Goal: Check status: Check status

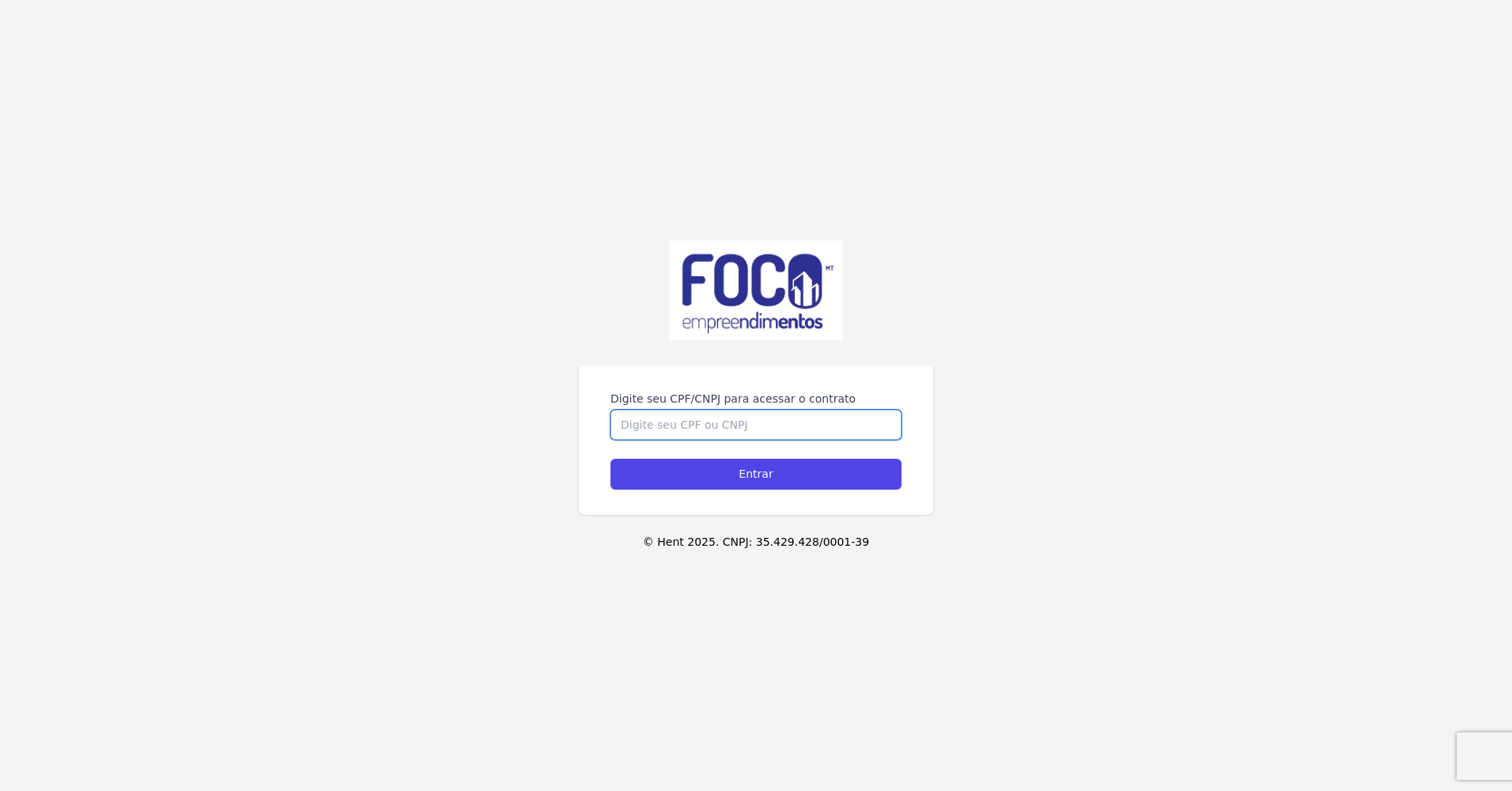
click at [719, 431] on input "Digite seu CPF/CNPJ para acessar o contrato" at bounding box center [756, 425] width 291 height 30
type input "71900616149"
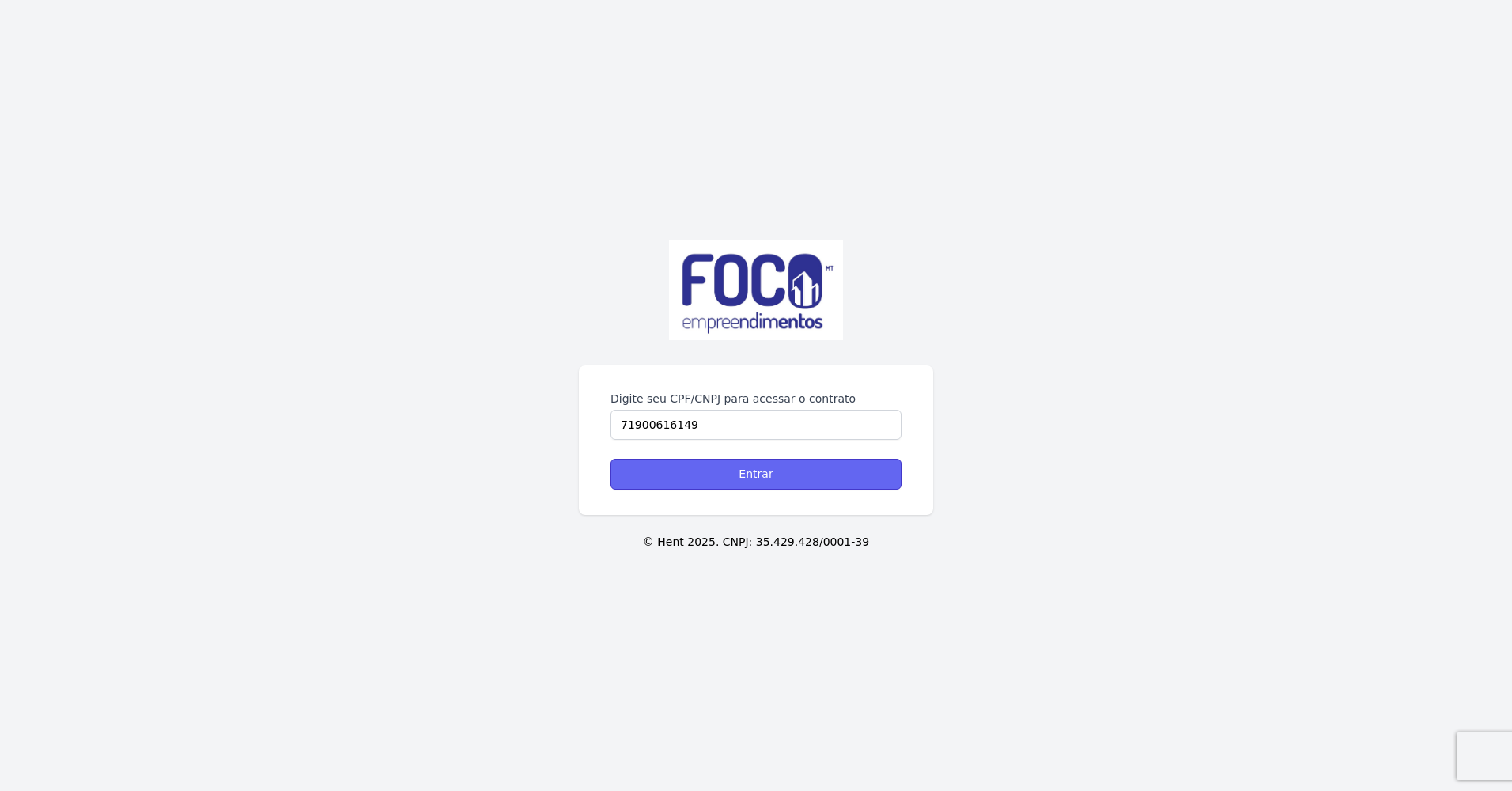
click at [747, 474] on input "Entrar" at bounding box center [756, 474] width 291 height 31
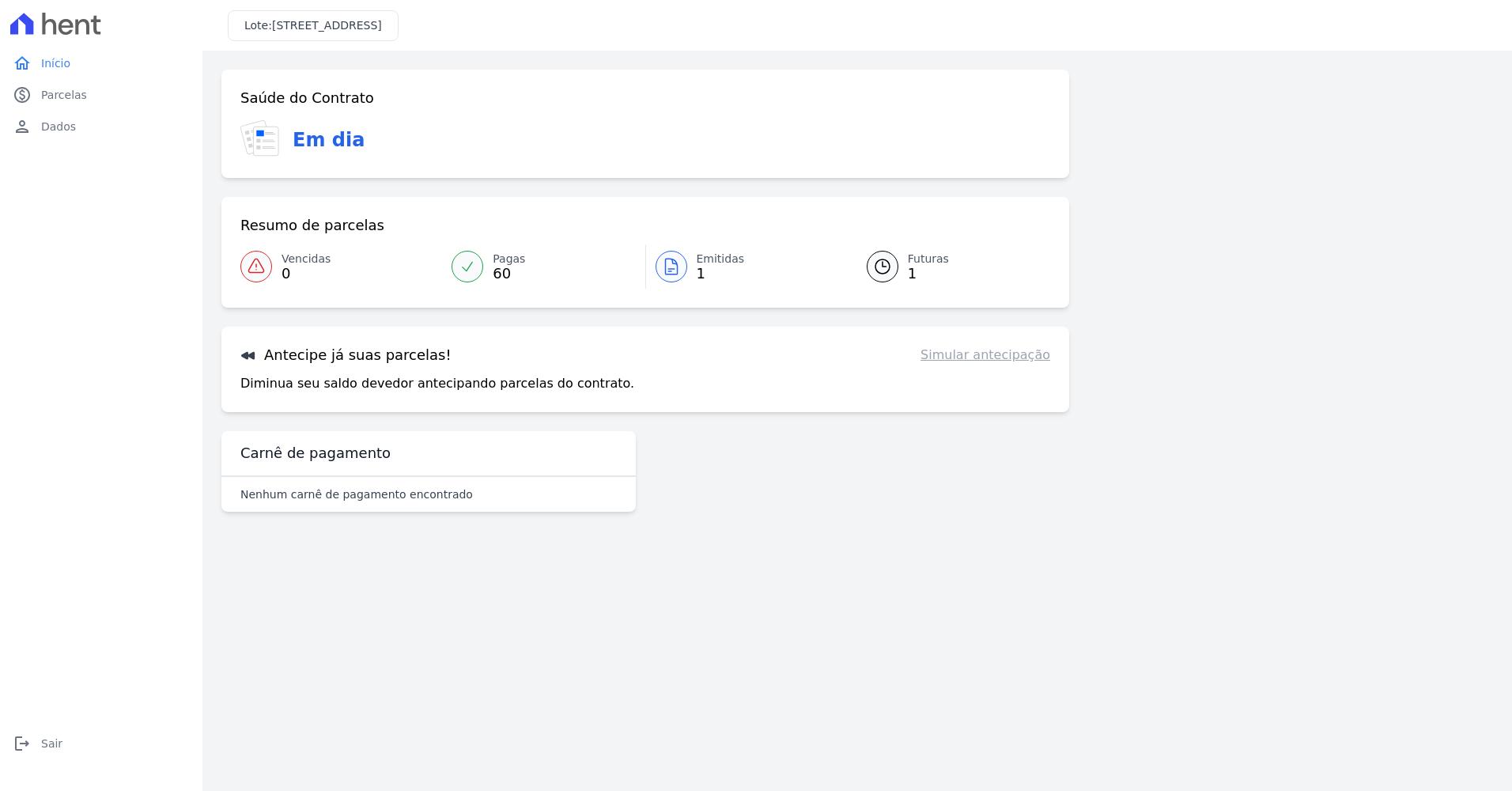
click at [485, 266] on link "Pagas 60" at bounding box center [544, 267] width 202 height 45
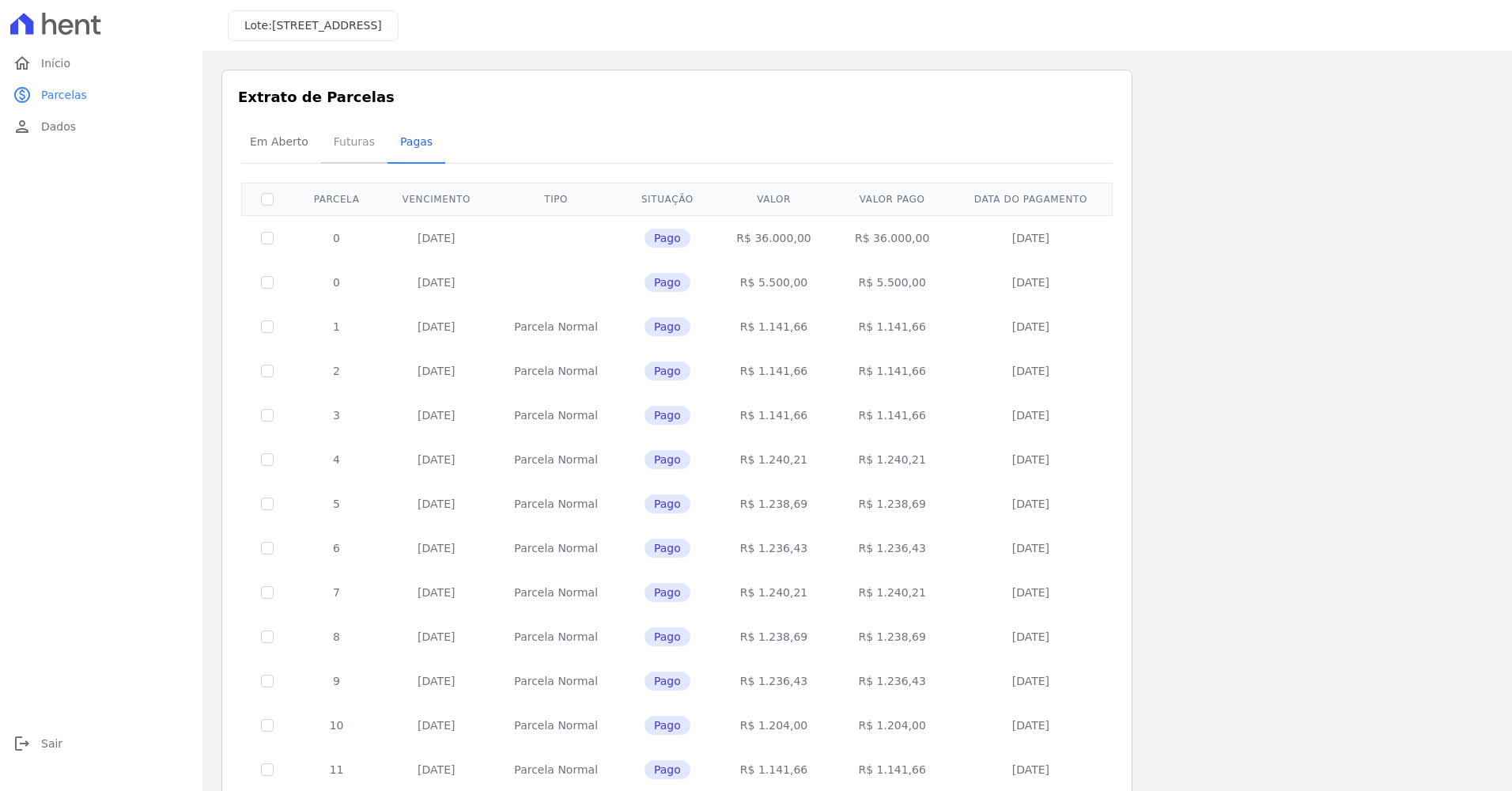
click at [342, 144] on span "Futuras" at bounding box center [354, 142] width 60 height 32
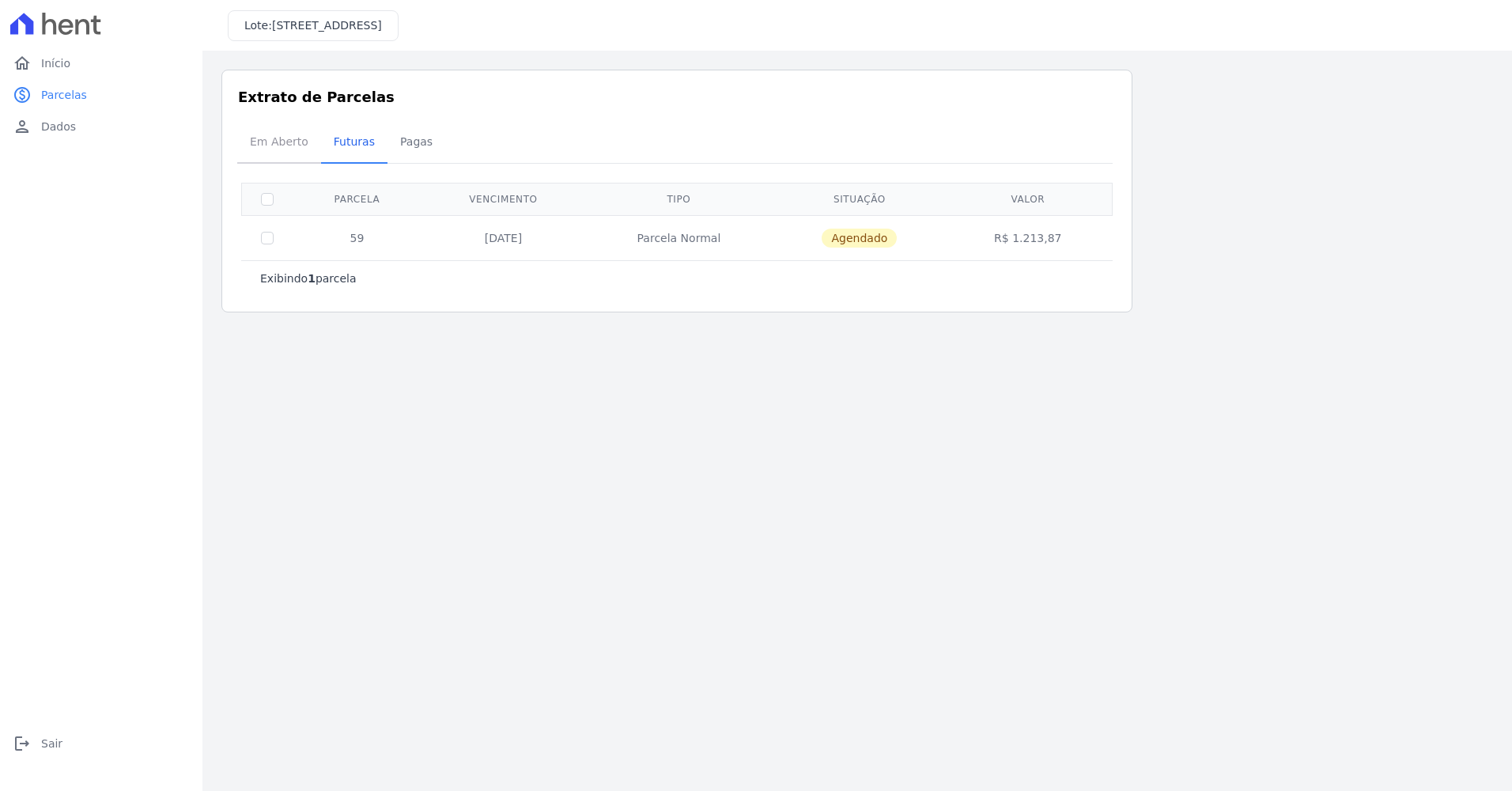
click at [283, 143] on span "Em Aberto" at bounding box center [279, 142] width 77 height 32
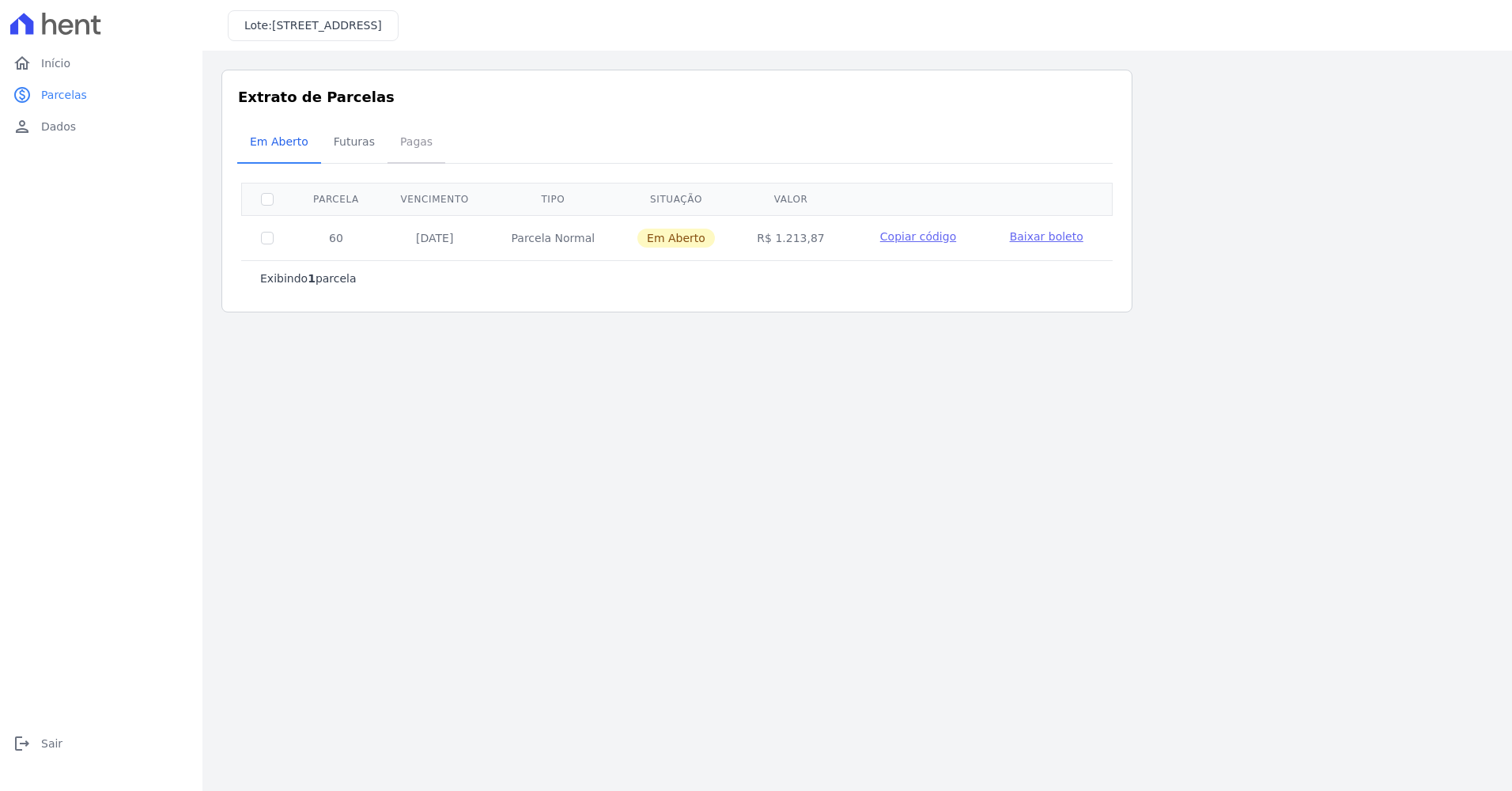
click at [410, 141] on span "Pagas" at bounding box center [416, 142] width 51 height 32
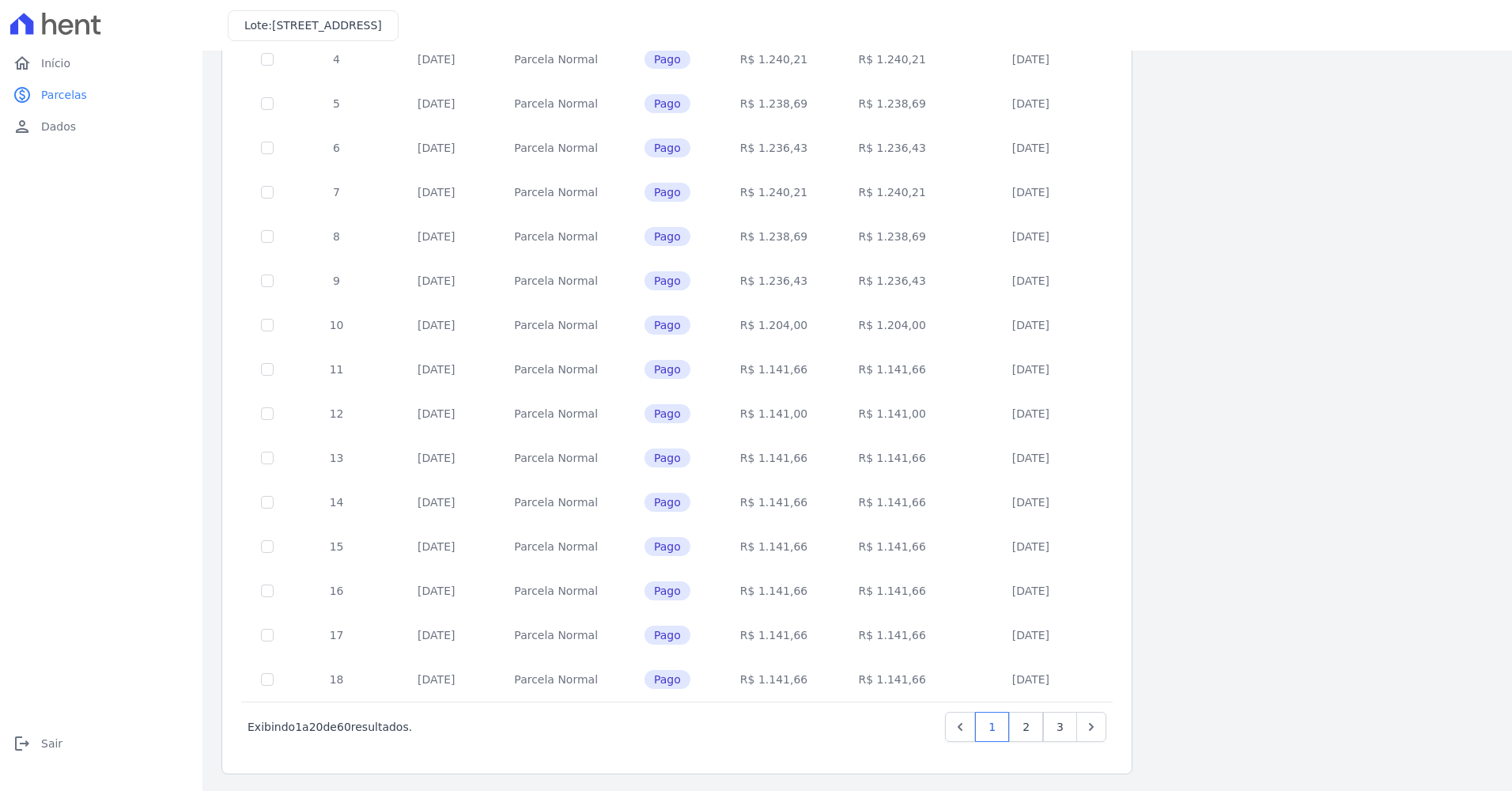
scroll to position [403, 0]
click at [1066, 723] on link "3" at bounding box center [1060, 725] width 34 height 30
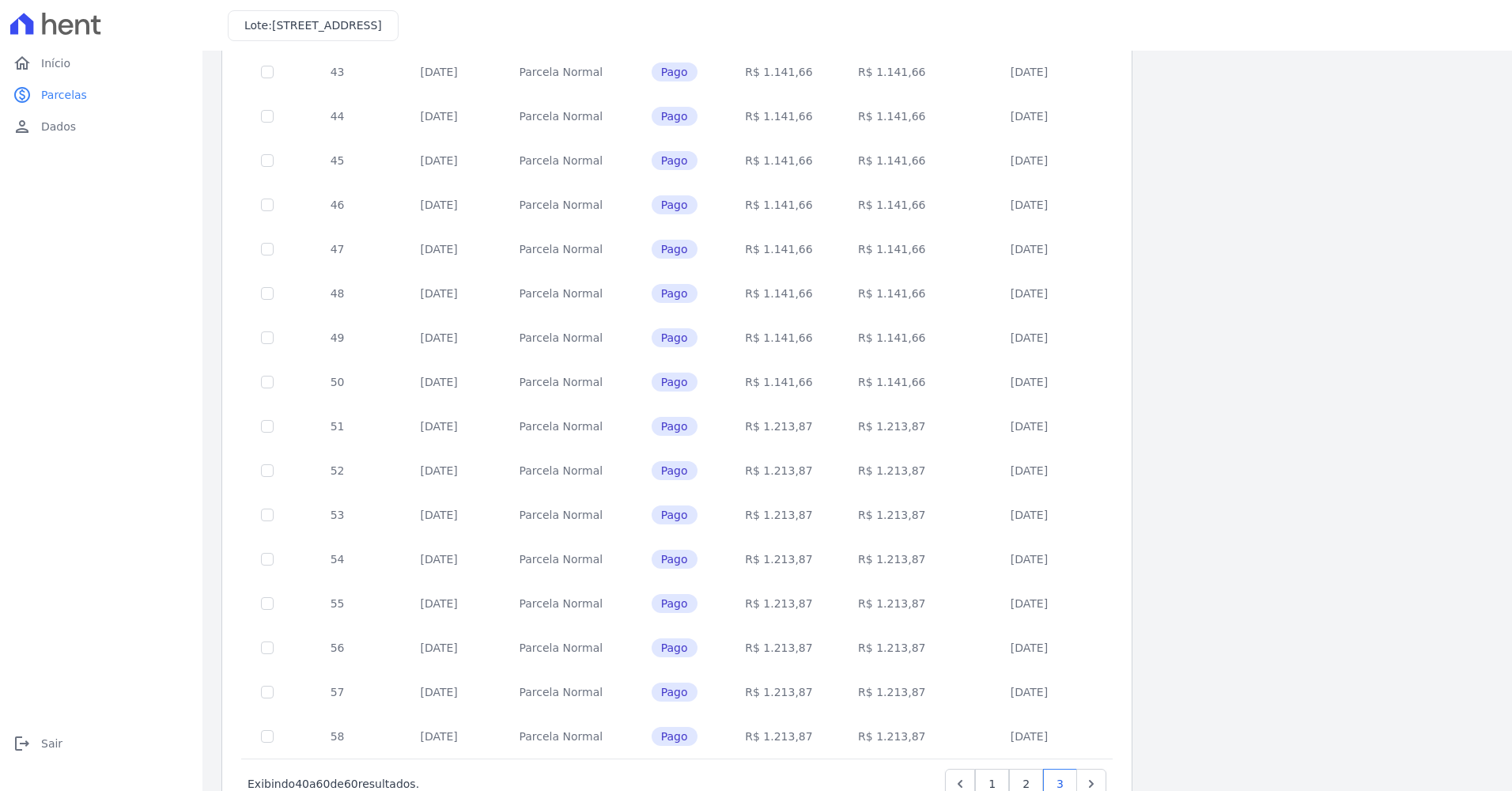
scroll to position [403, 0]
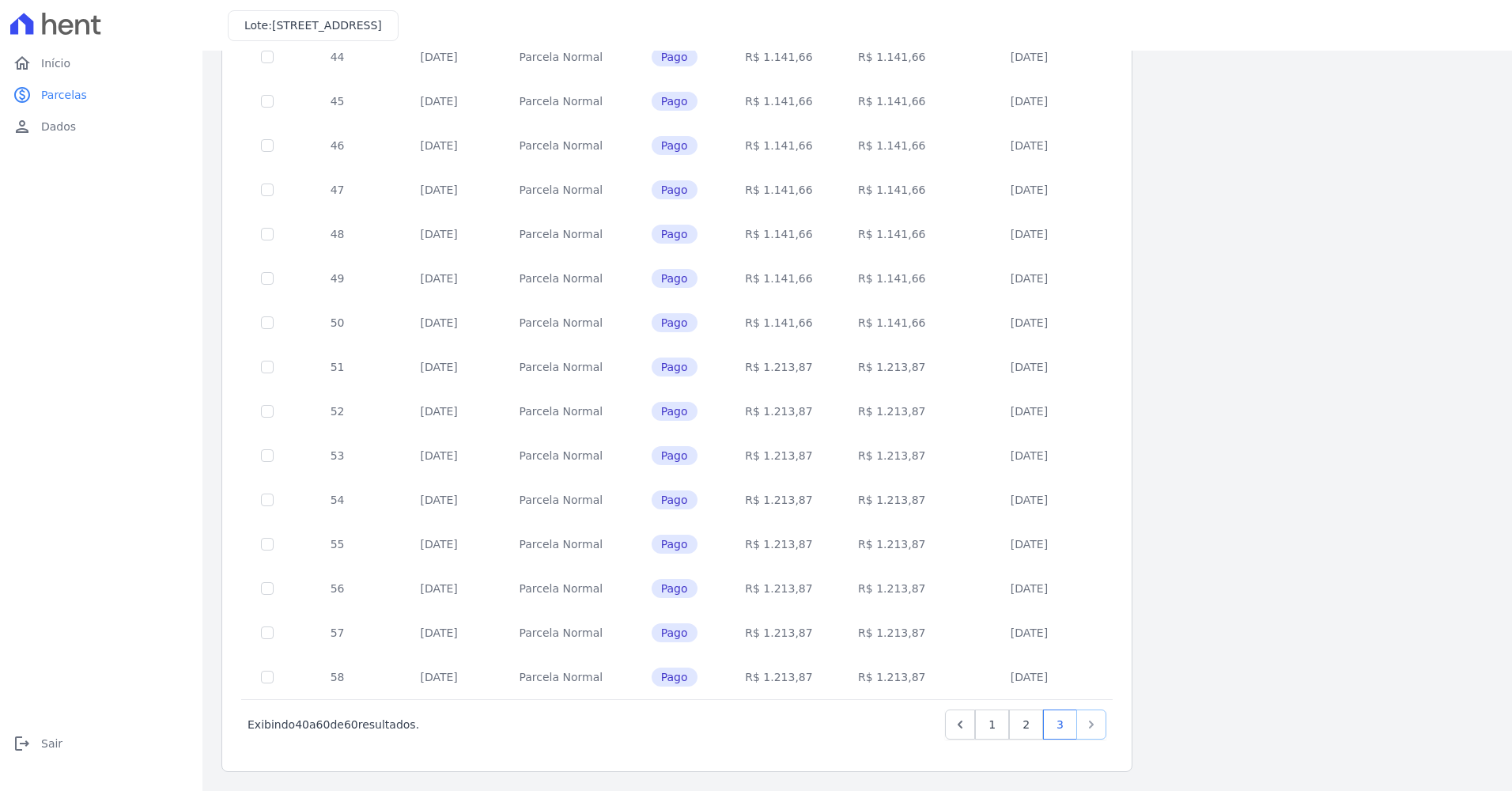
click at [1086, 724] on icon "Next" at bounding box center [1091, 725] width 16 height 16
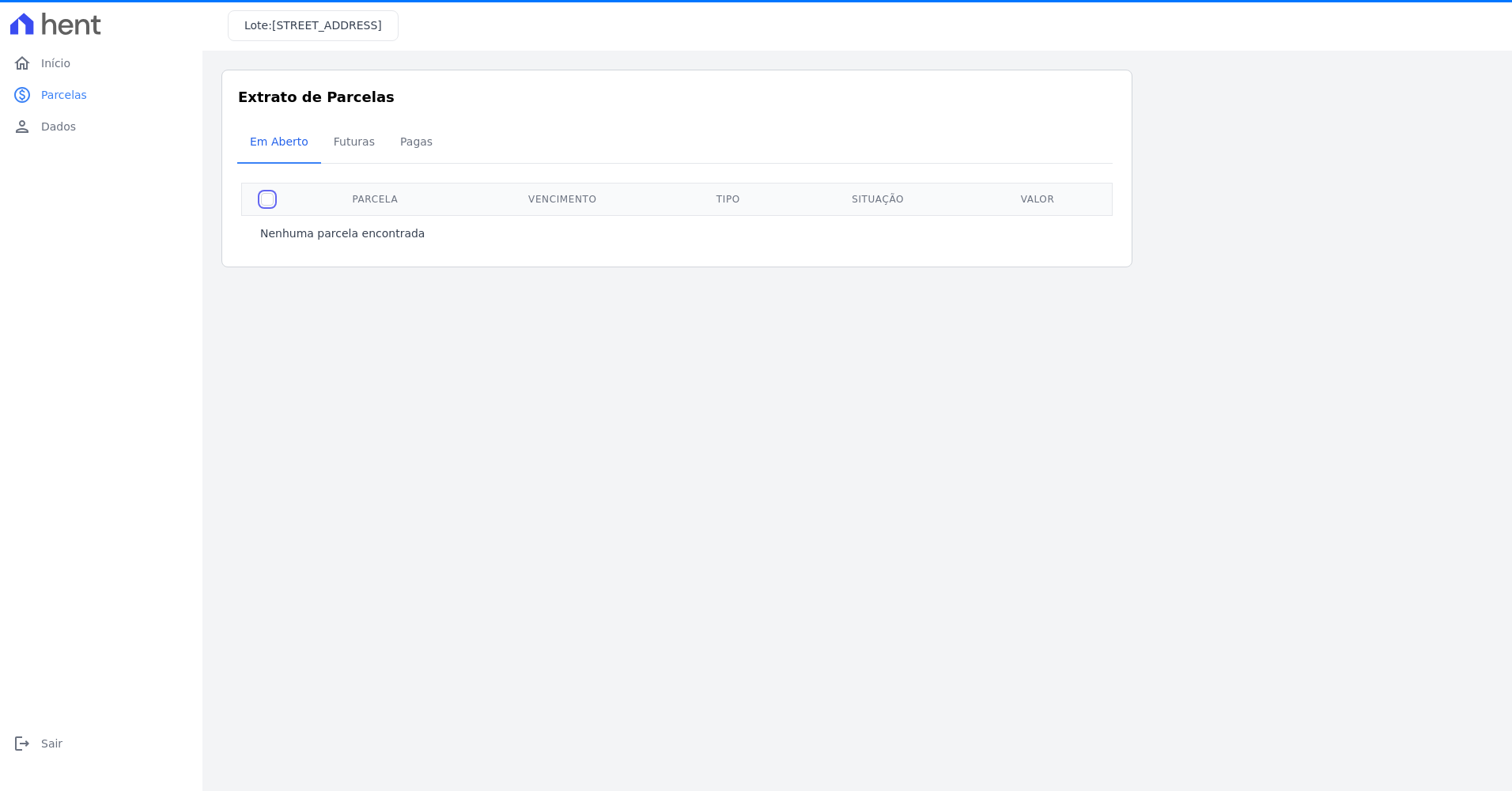
click at [273, 203] on input "checkbox" at bounding box center [267, 199] width 13 height 13
click at [271, 201] on input "checkbox" at bounding box center [267, 199] width 13 height 13
click at [273, 200] on input "checkbox" at bounding box center [267, 199] width 13 height 13
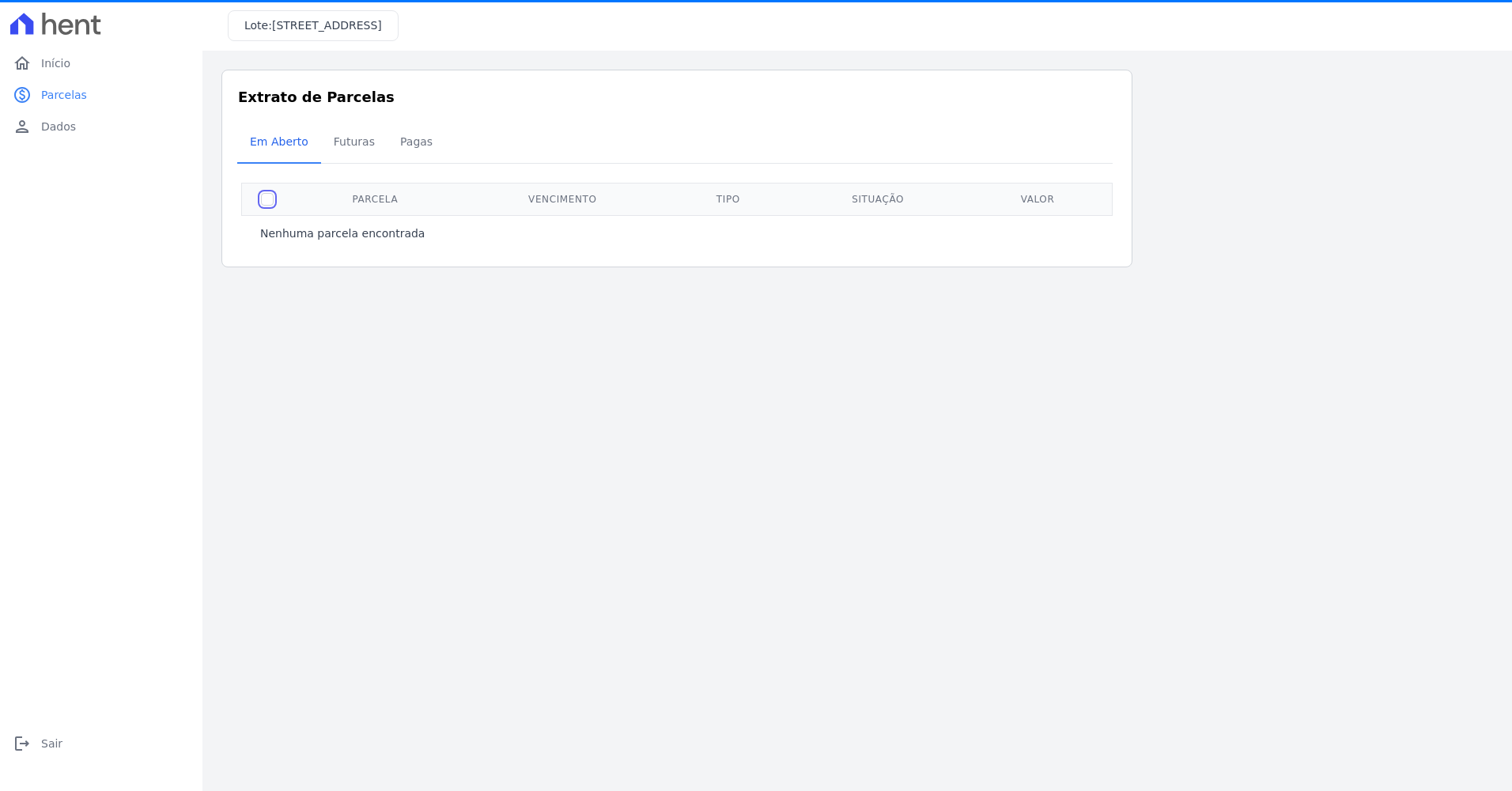
checkbox input "true"
click at [406, 140] on span "Pagas" at bounding box center [416, 142] width 51 height 32
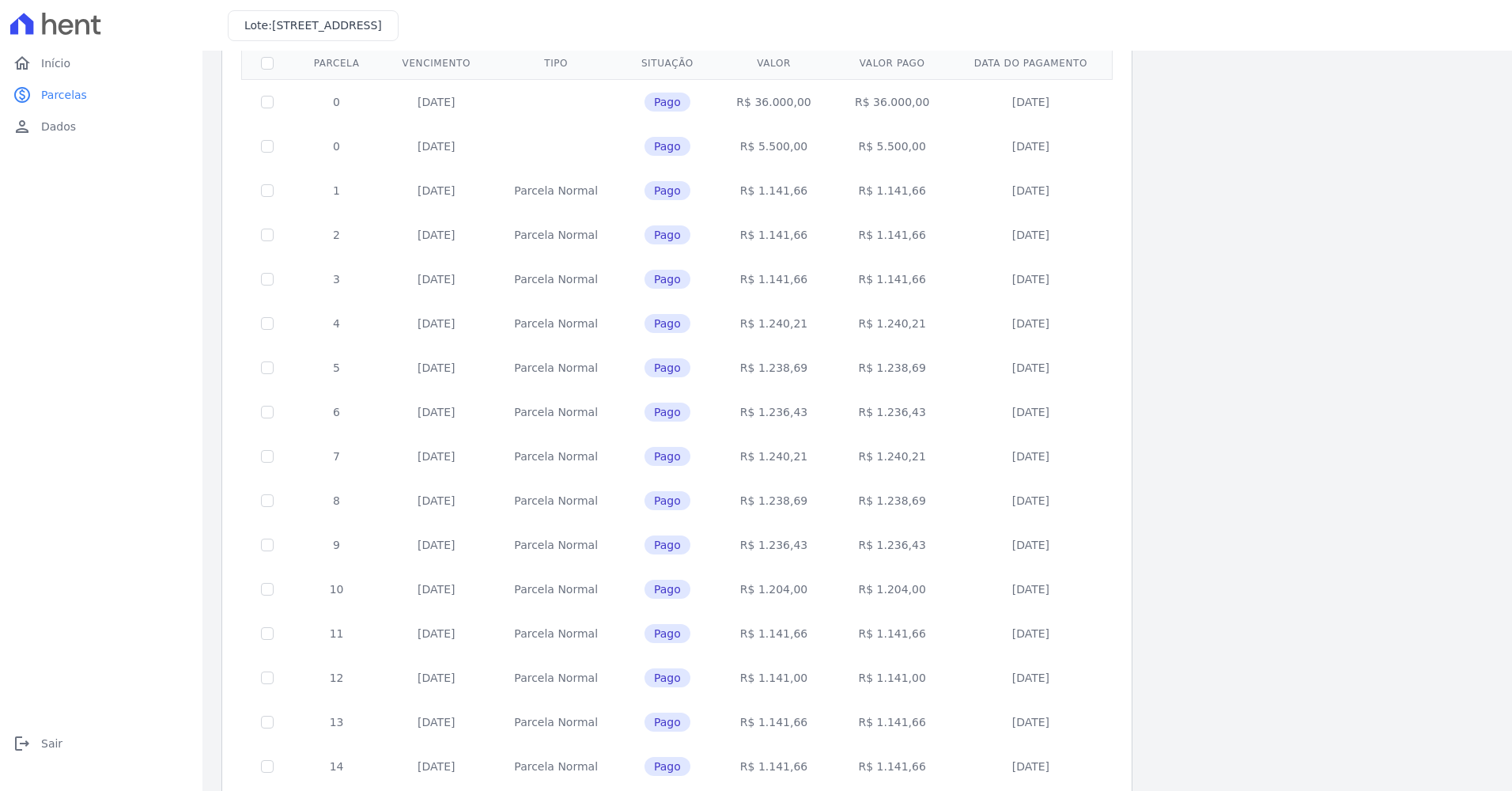
scroll to position [403, 0]
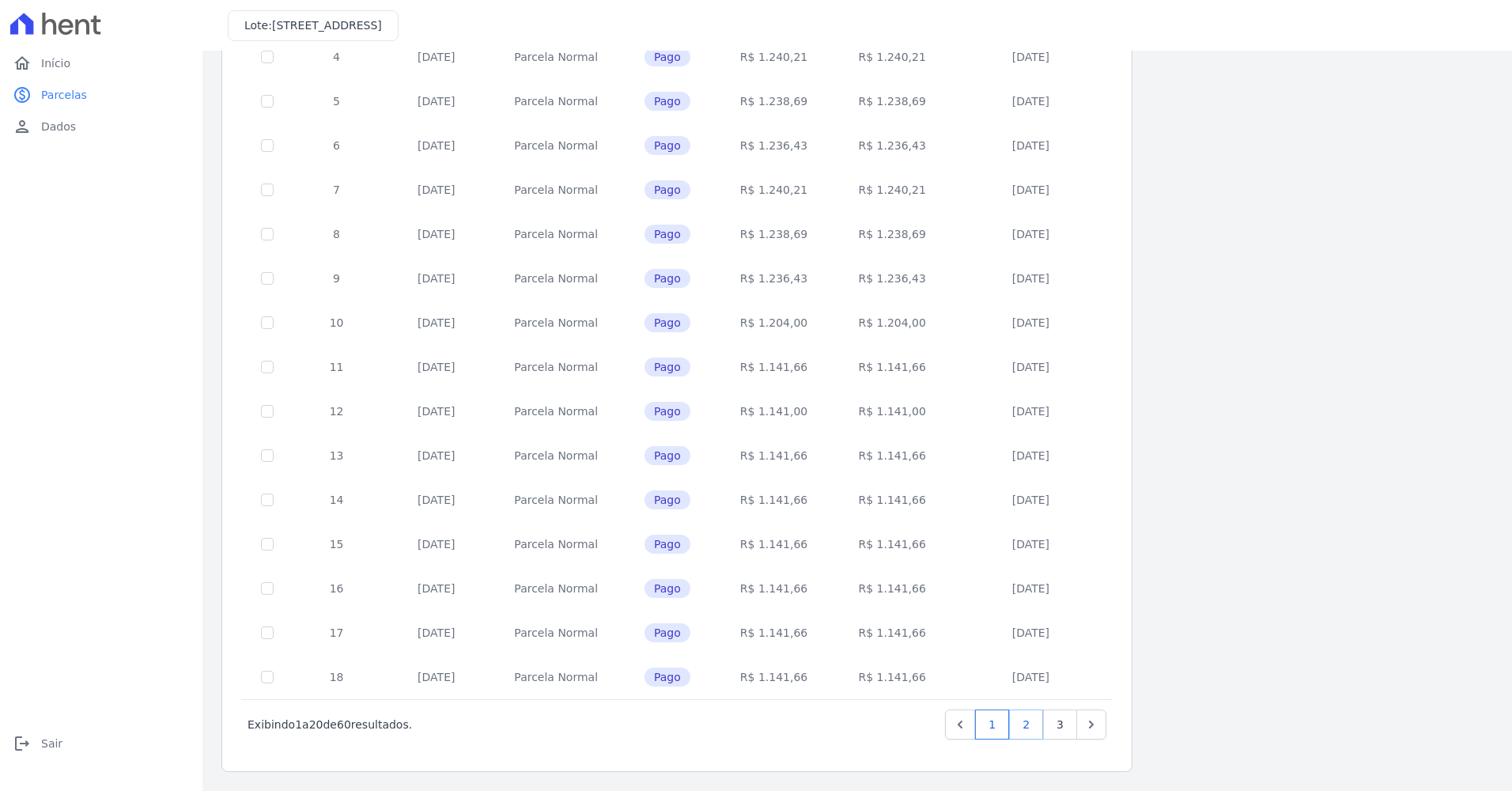
click at [1025, 722] on link "2" at bounding box center [1026, 725] width 34 height 30
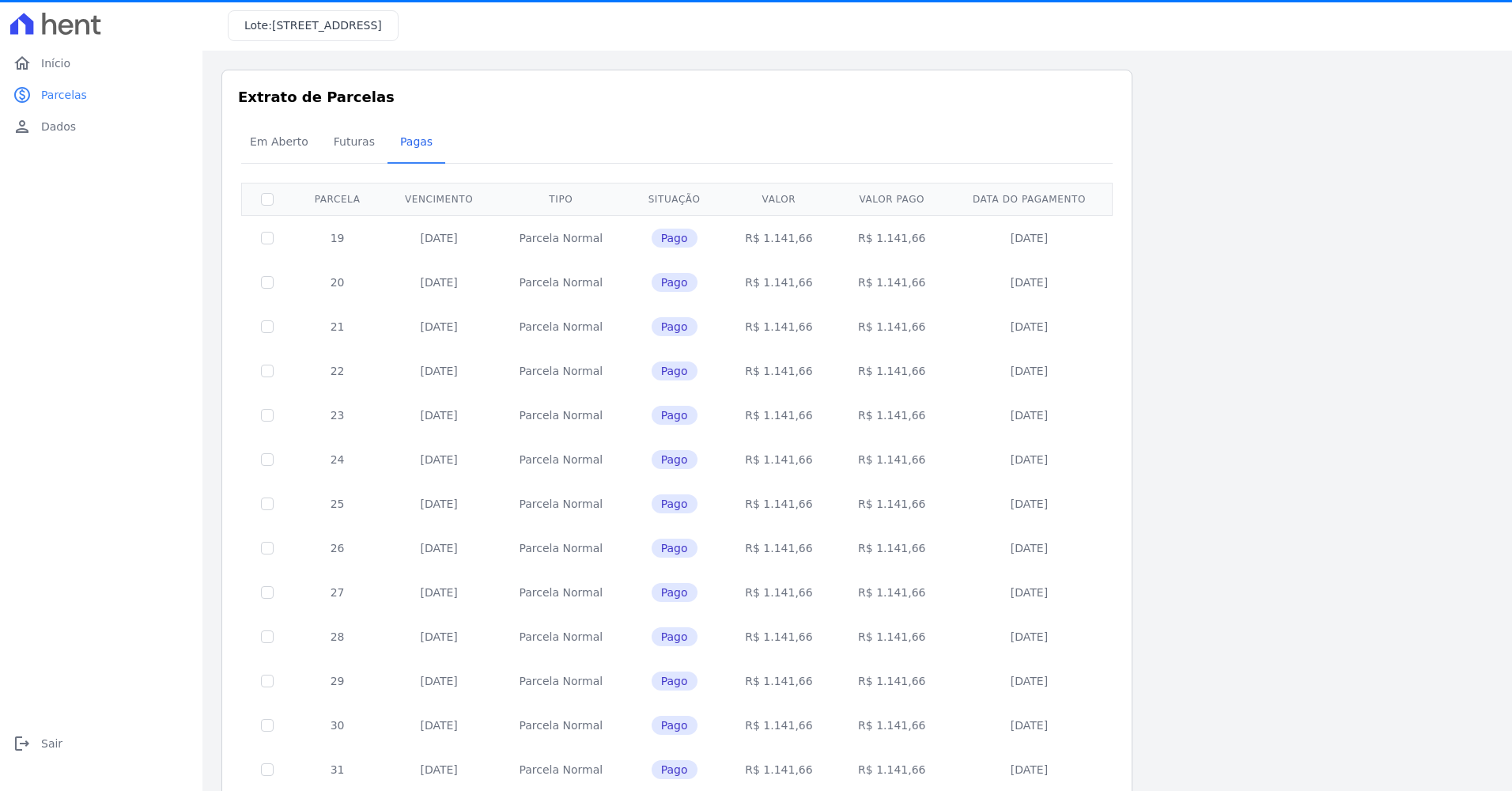
scroll to position [403, 0]
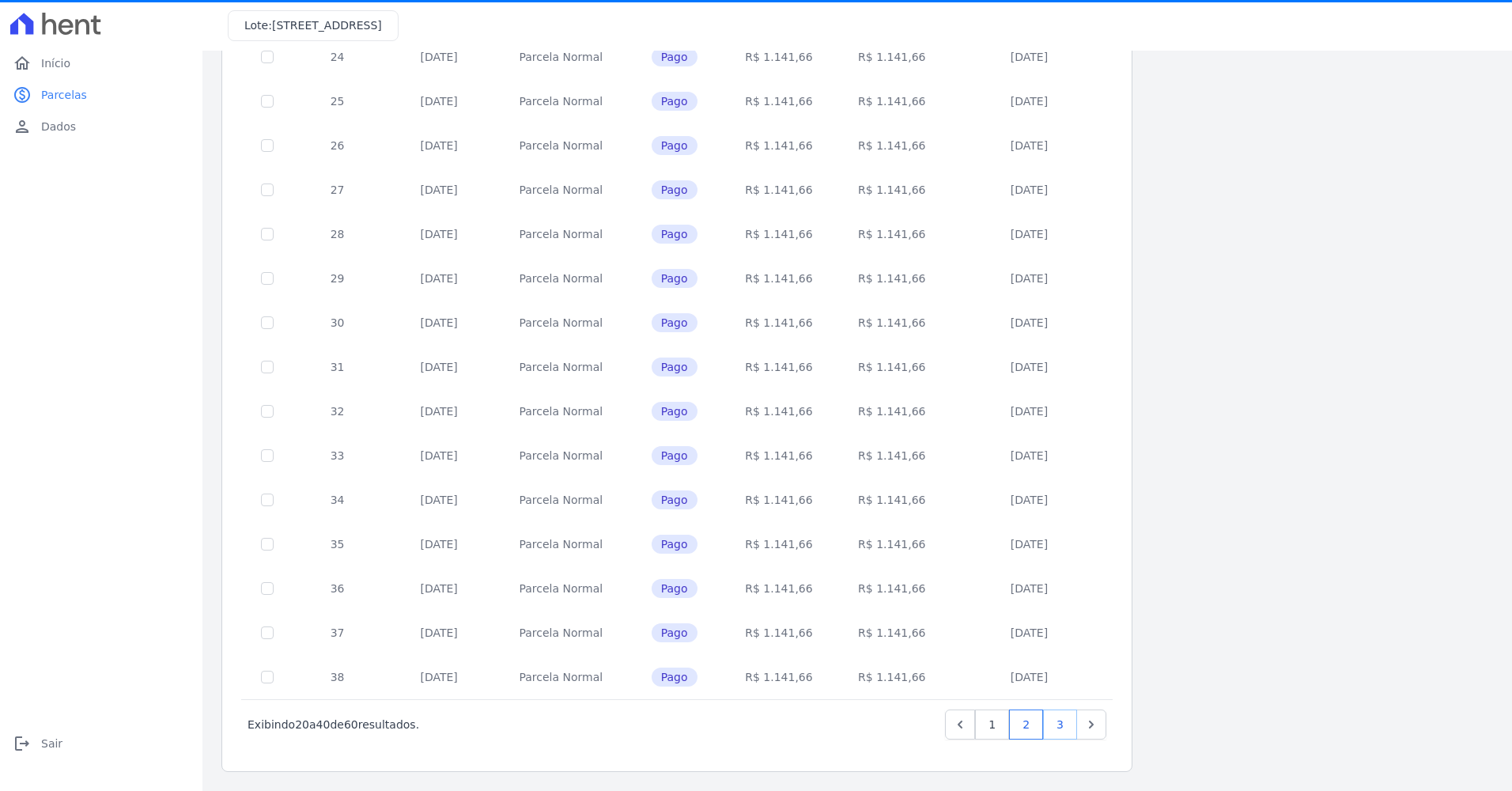
click at [1054, 722] on link "3" at bounding box center [1060, 725] width 34 height 30
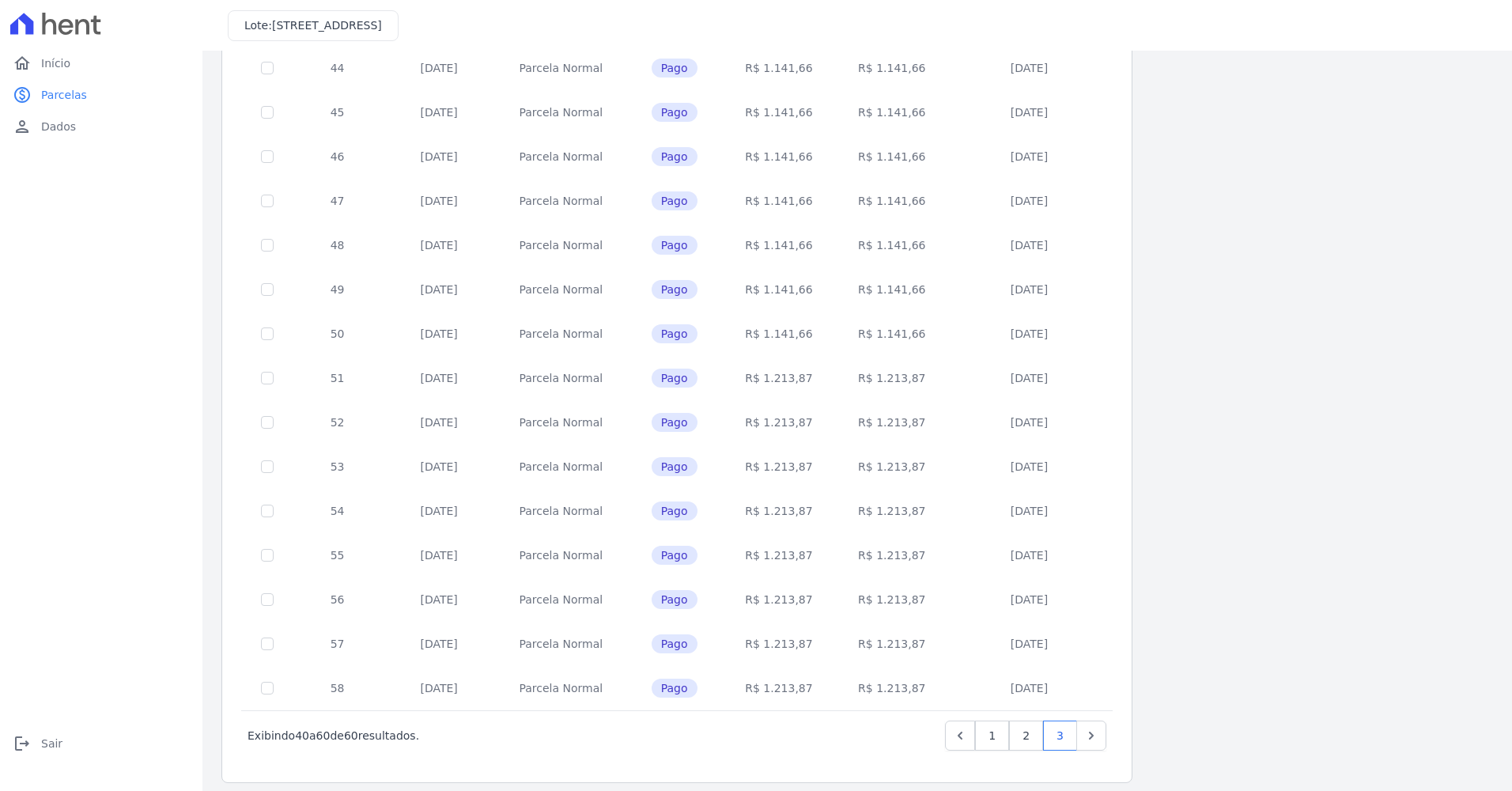
scroll to position [403, 0]
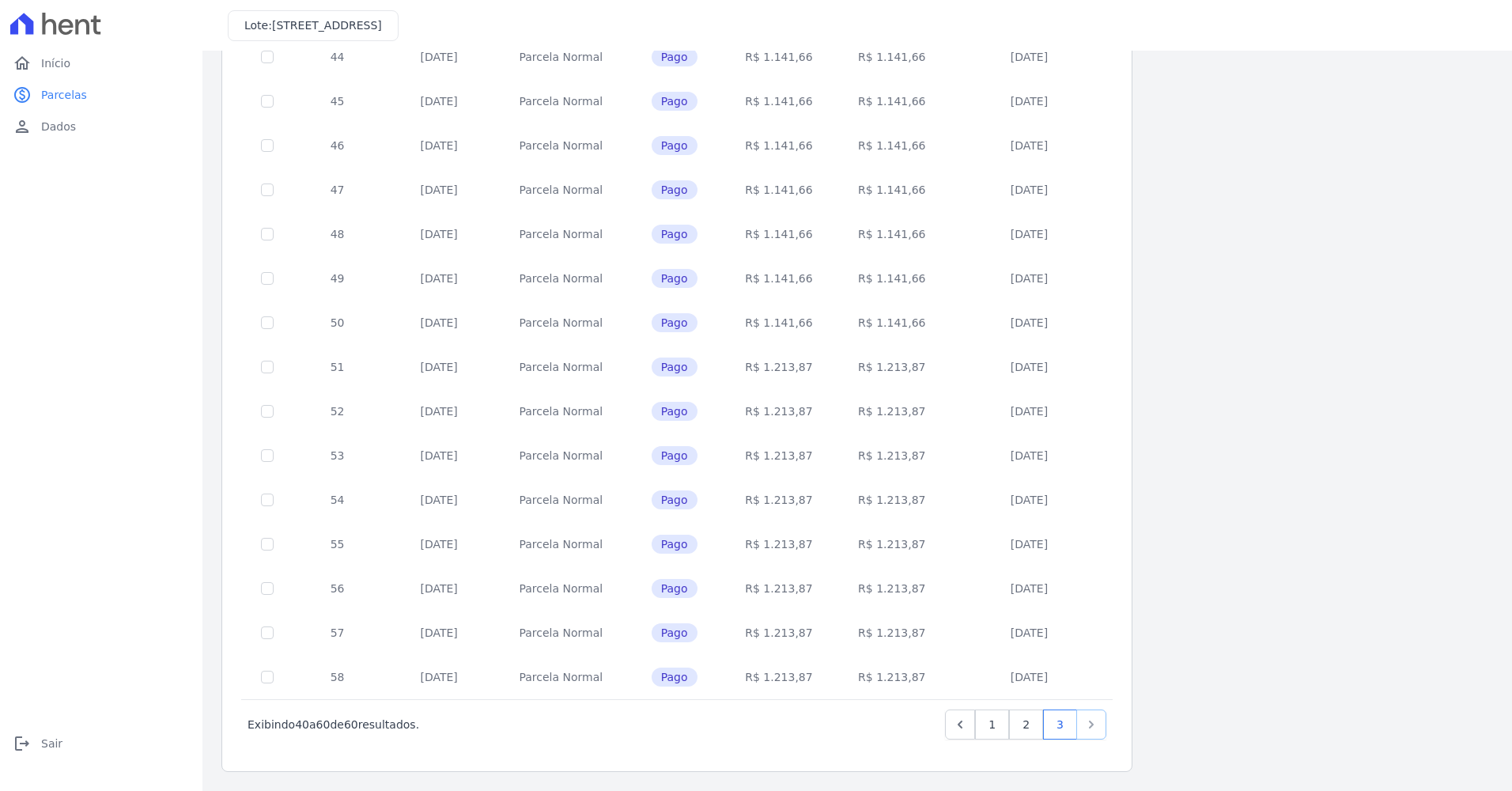
click at [1089, 726] on icon "Next" at bounding box center [1091, 725] width 16 height 16
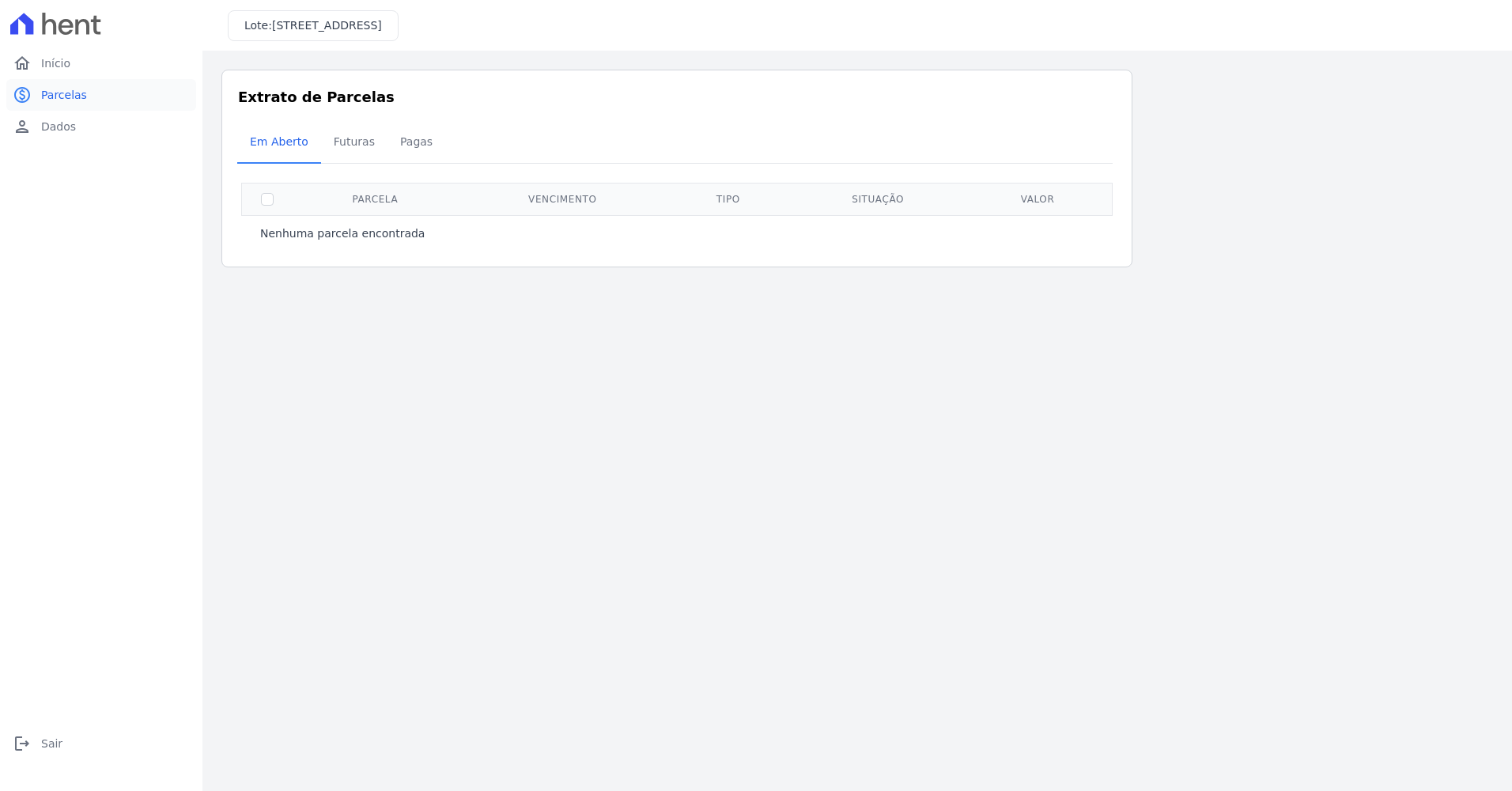
click at [58, 93] on span "Parcelas" at bounding box center [65, 95] width 46 height 16
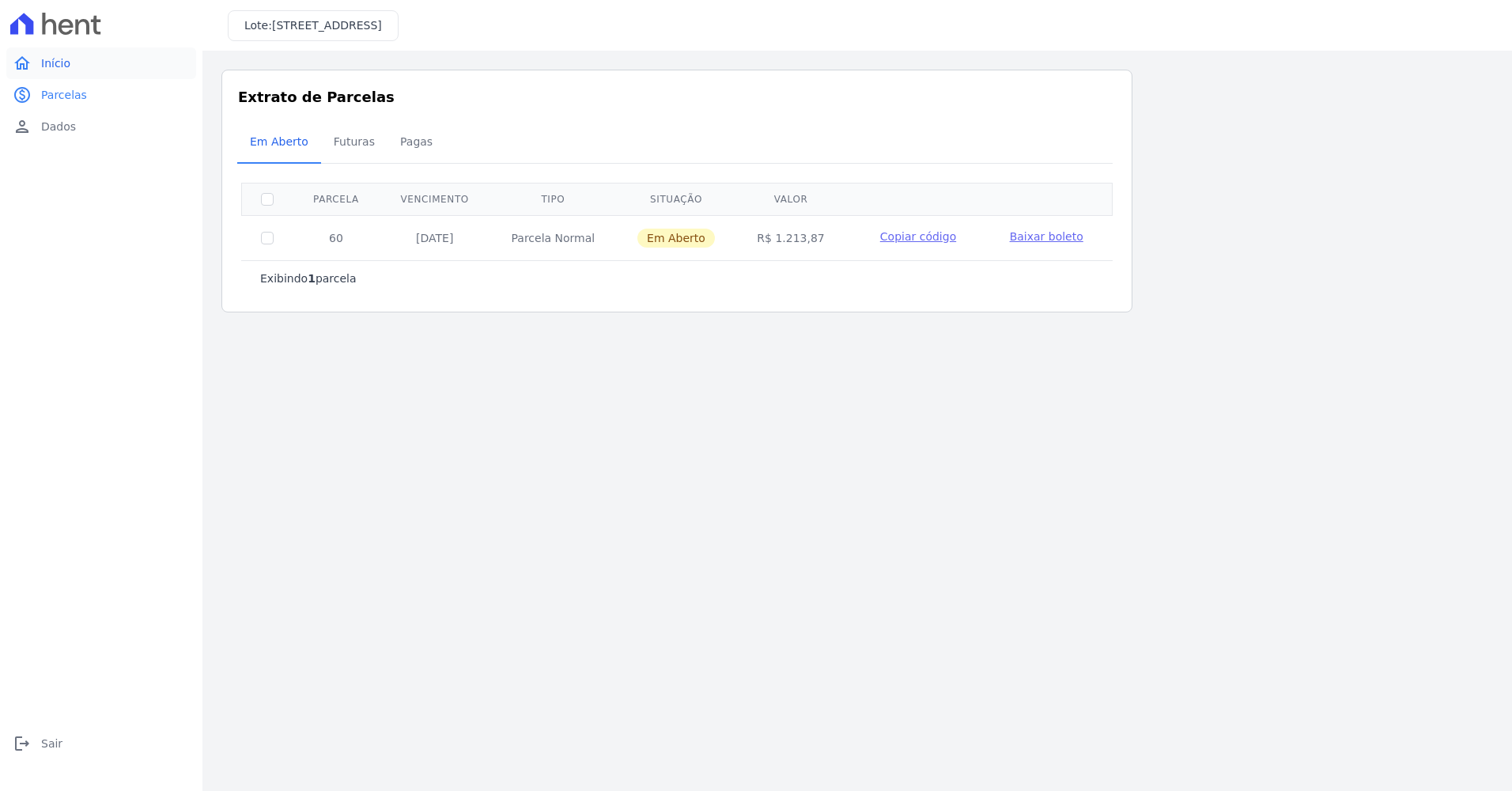
click at [52, 65] on span "Início" at bounding box center [56, 63] width 29 height 16
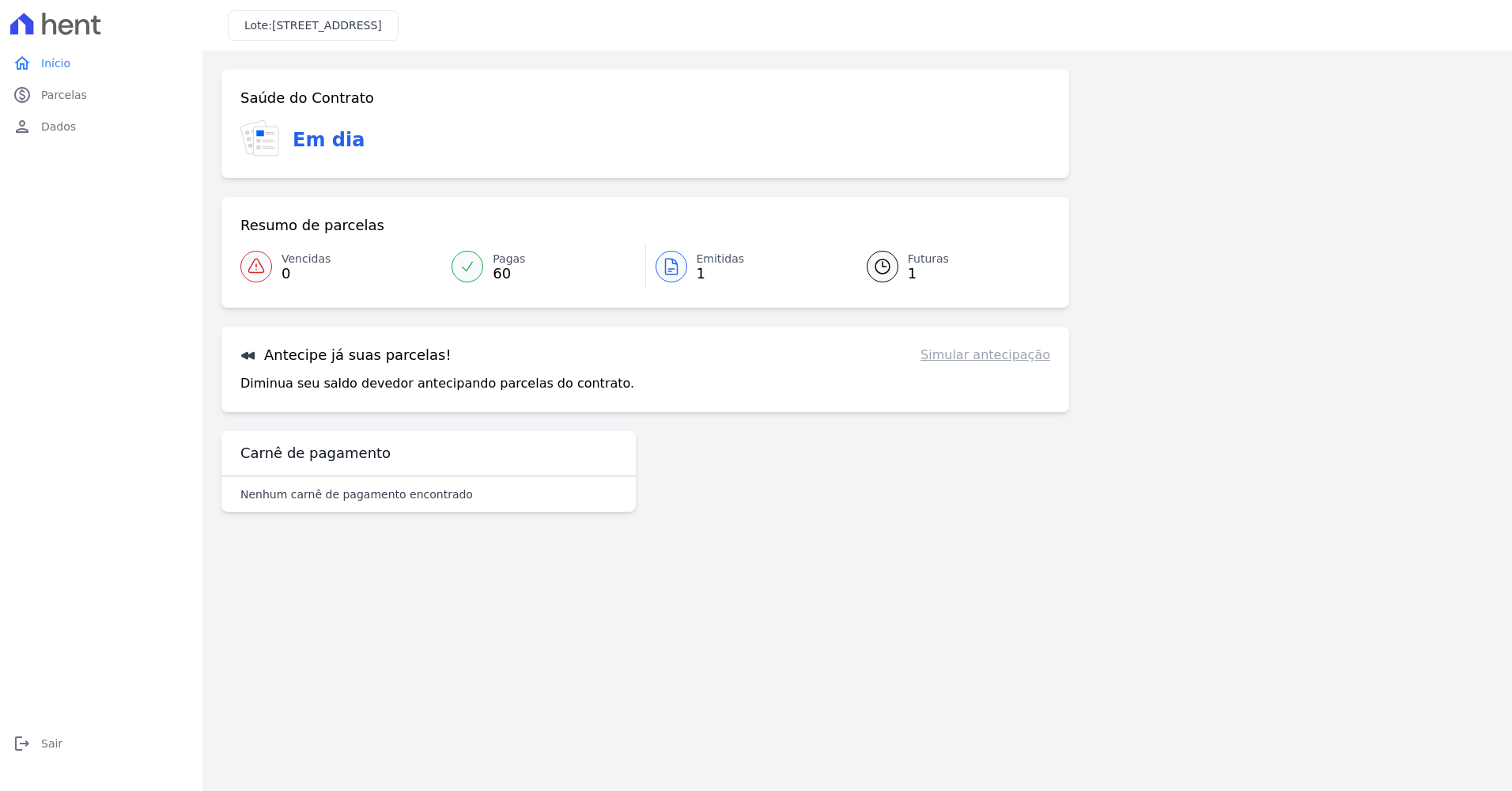
click at [992, 359] on link "Simular antecipação" at bounding box center [985, 356] width 130 height 19
click at [690, 266] on link "Emitidas 1" at bounding box center [747, 267] width 202 height 45
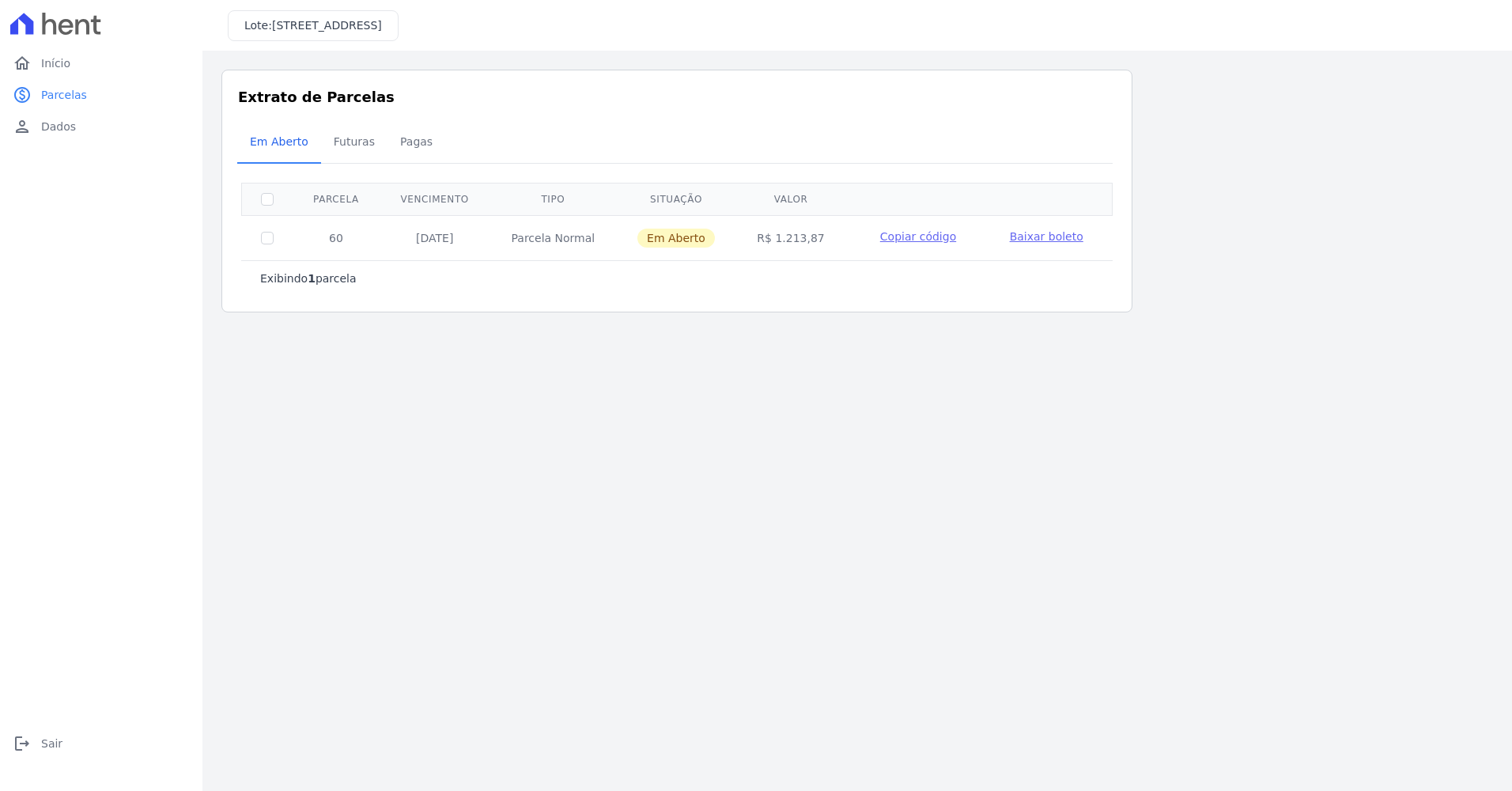
click at [397, 262] on div "Exibindo 1 parcela" at bounding box center [677, 277] width 871 height 36
click at [337, 142] on span "Futuras" at bounding box center [354, 142] width 60 height 32
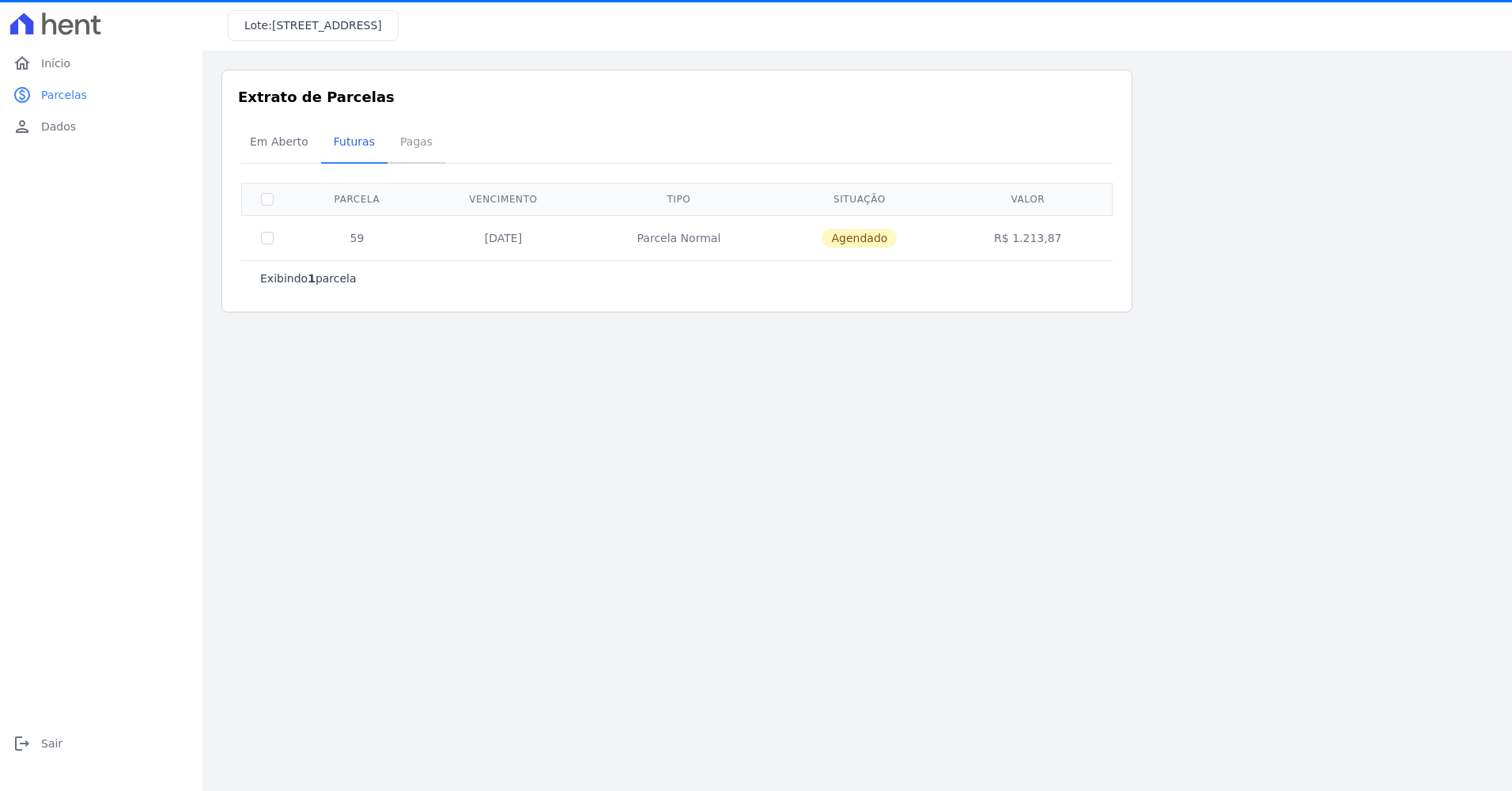
click at [409, 144] on span "Pagas" at bounding box center [416, 142] width 51 height 32
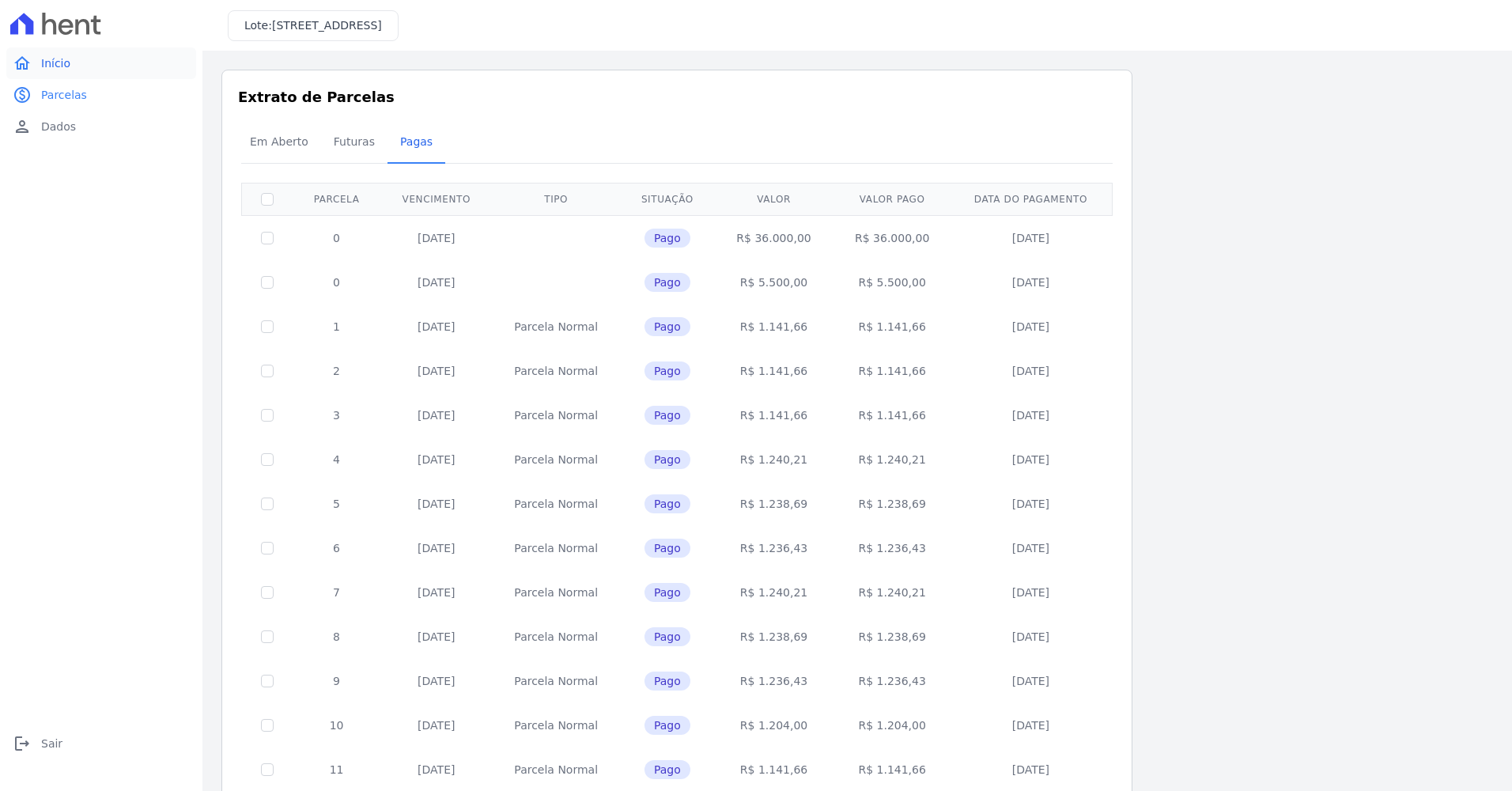
click at [53, 62] on span "Início" at bounding box center [56, 63] width 29 height 16
